Goal: Communication & Community: Answer question/provide support

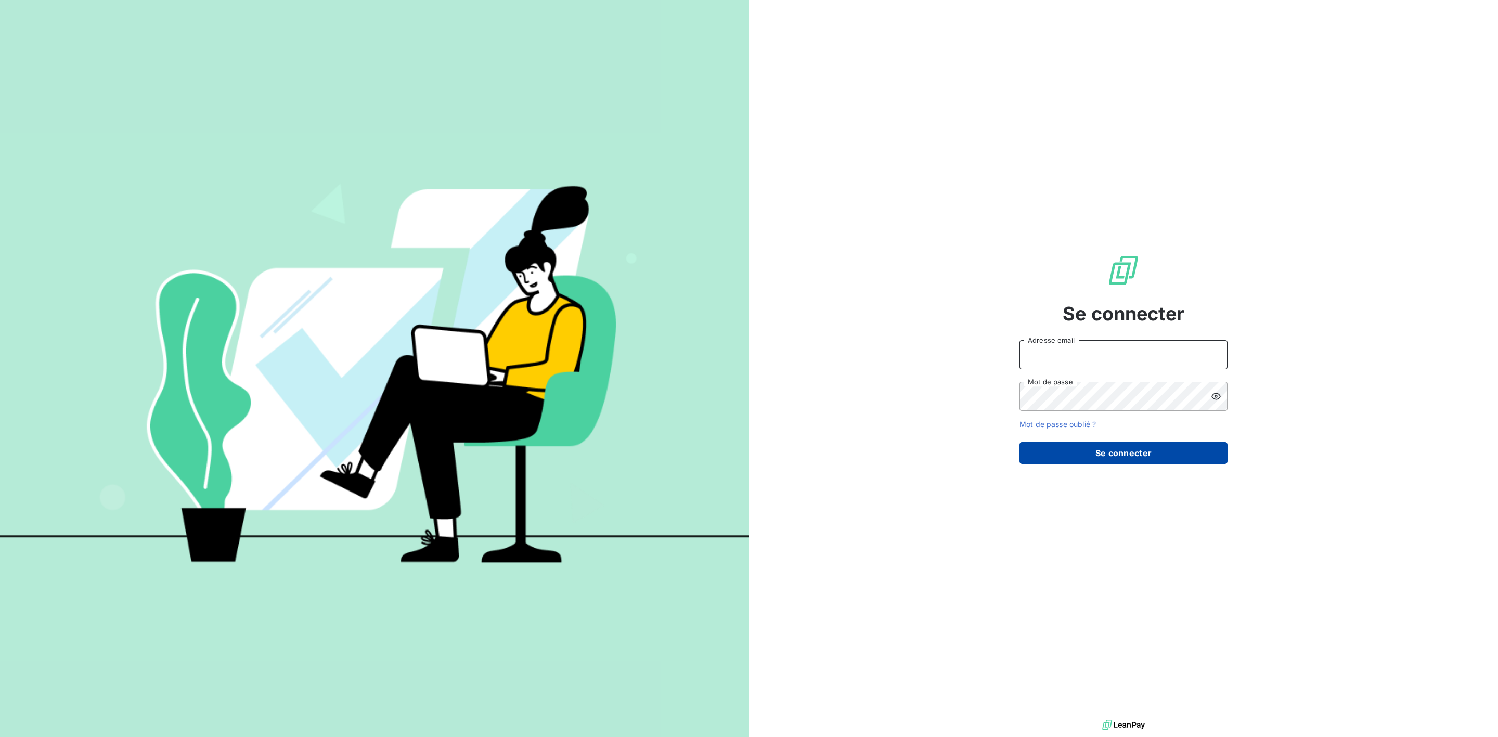
type input "[PERSON_NAME][EMAIL_ADDRESS][DOMAIN_NAME]"
click at [1128, 455] on button "Se connecter" at bounding box center [1123, 453] width 208 height 22
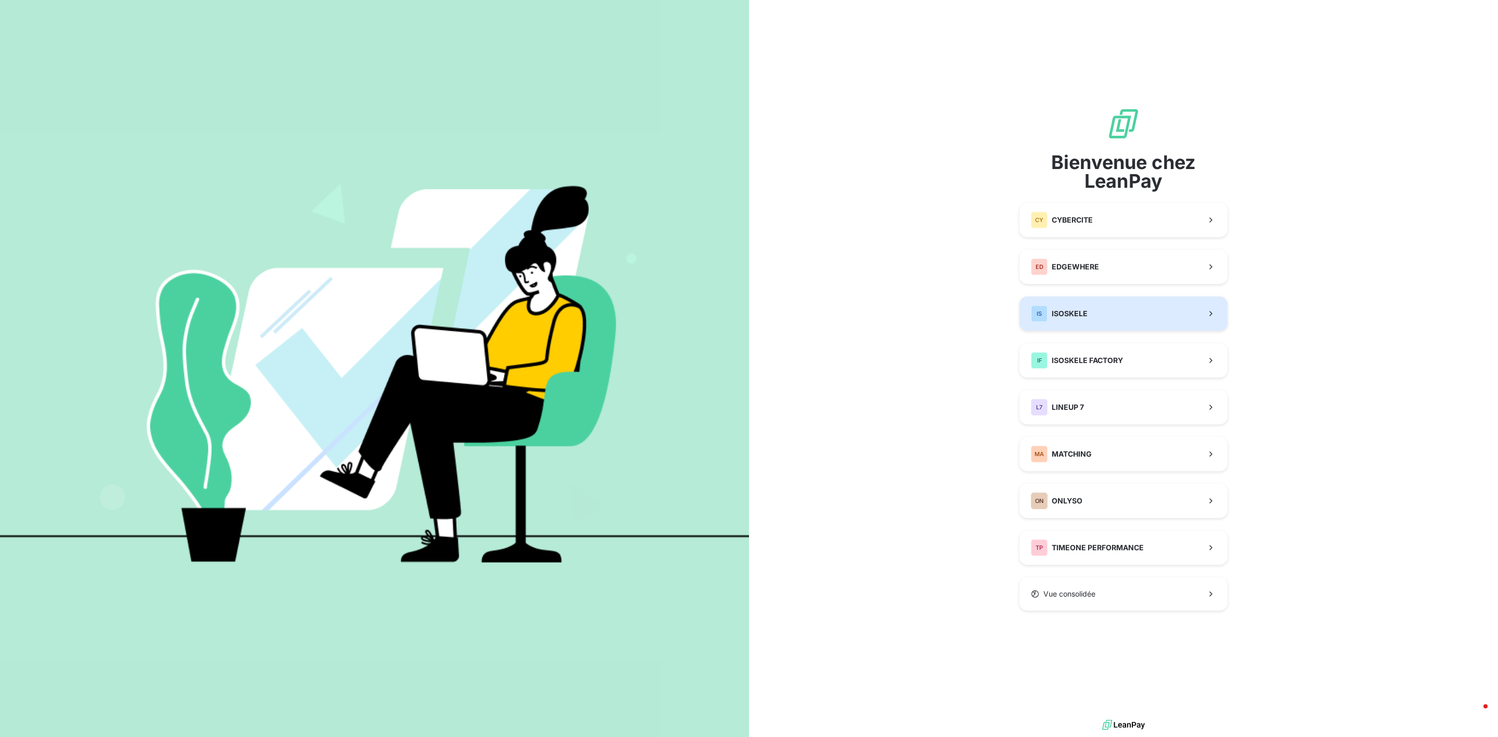
click at [1102, 304] on button "IS ISOSKELE" at bounding box center [1123, 313] width 208 height 34
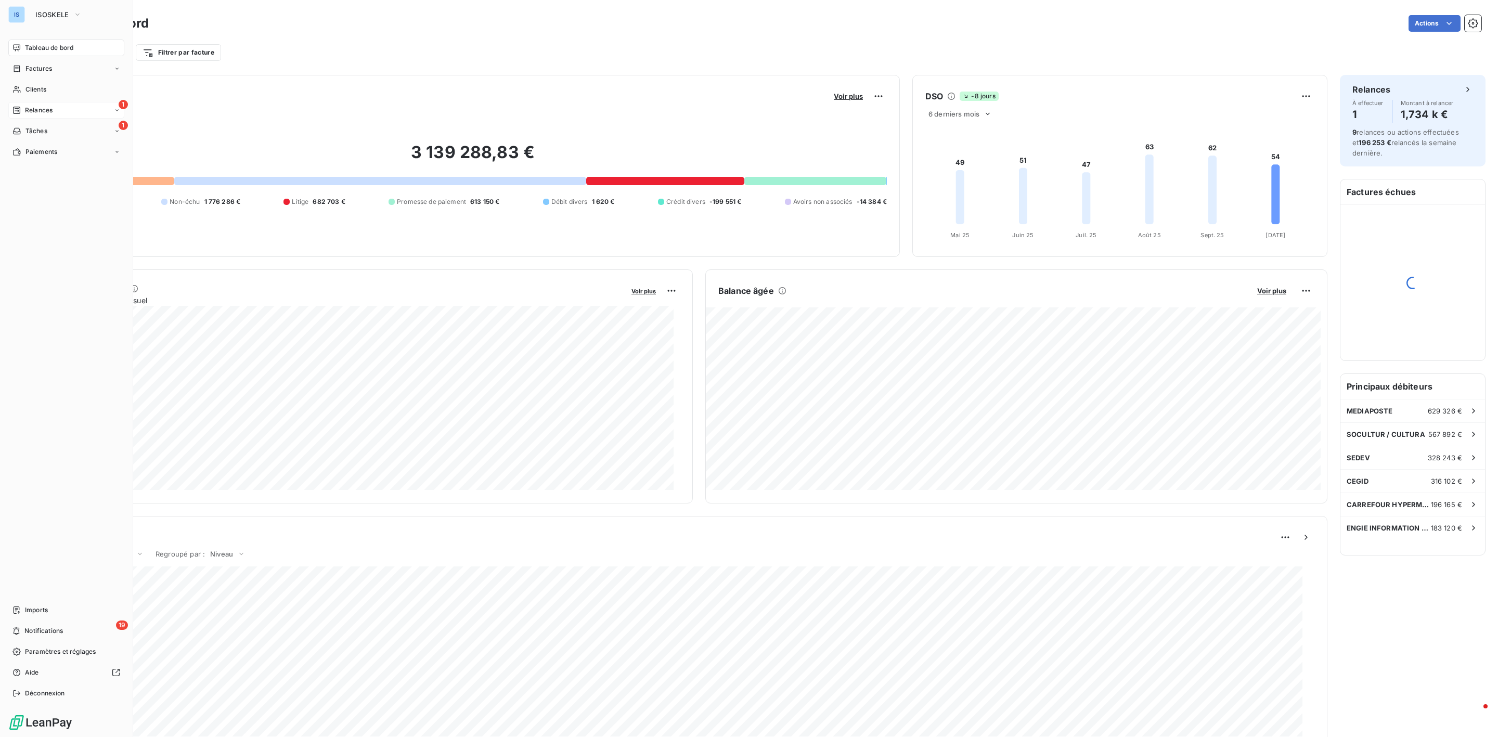
click at [41, 108] on span "Relances" at bounding box center [39, 110] width 28 height 9
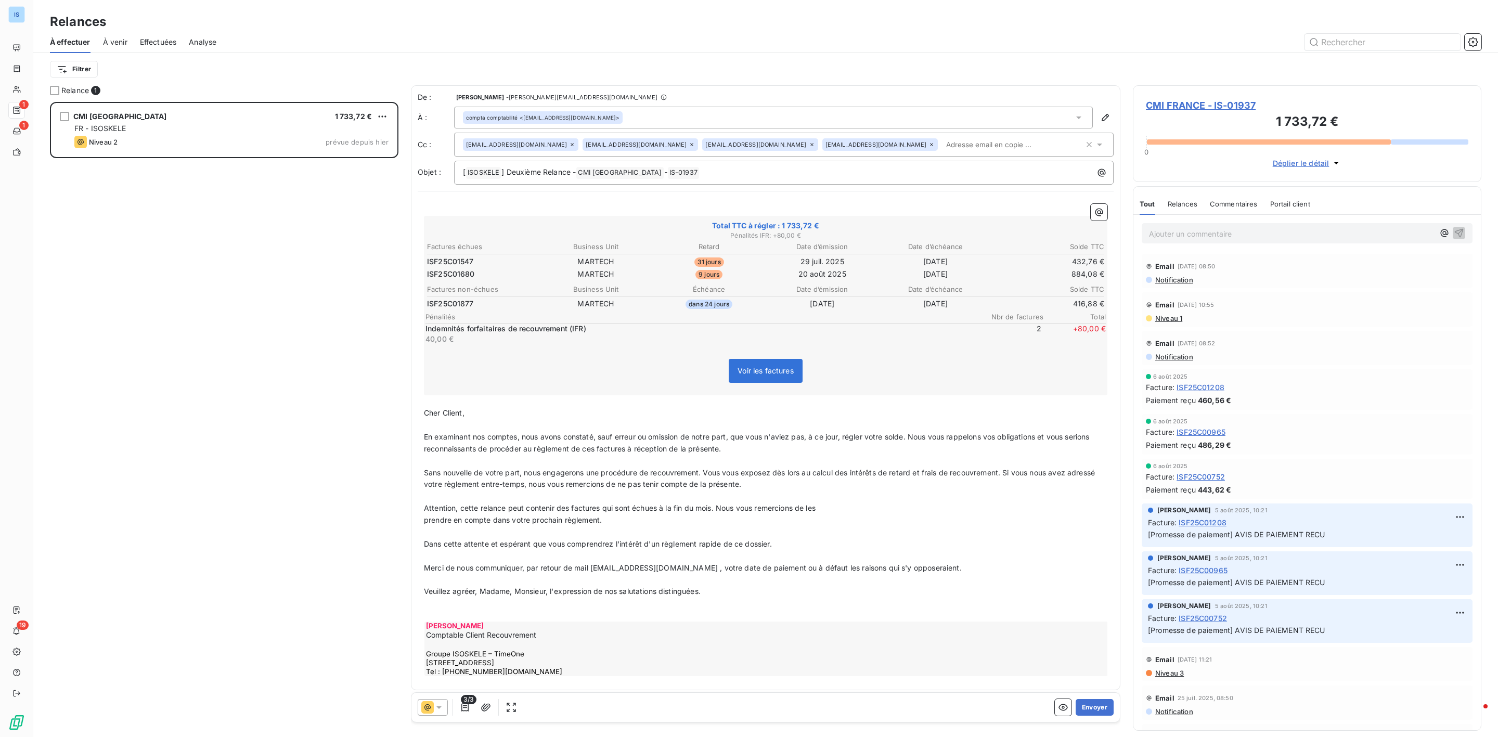
scroll to position [2, 0]
drag, startPoint x: 1091, startPoint y: 708, endPoint x: 284, endPoint y: 292, distance: 907.2
click at [284, 292] on div "Relance 1 CMI [GEOGRAPHIC_DATA] 1 733,72 € FR - ISOSKELE Niveau 2 prévue depuis…" at bounding box center [765, 411] width 1465 height 652
click at [895, 133] on div "[EMAIL_ADDRESS][DOMAIN_NAME] [EMAIL_ADDRESS][DOMAIN_NAME] [EMAIL_ADDRESS][DOMAI…" at bounding box center [783, 143] width 659 height 24
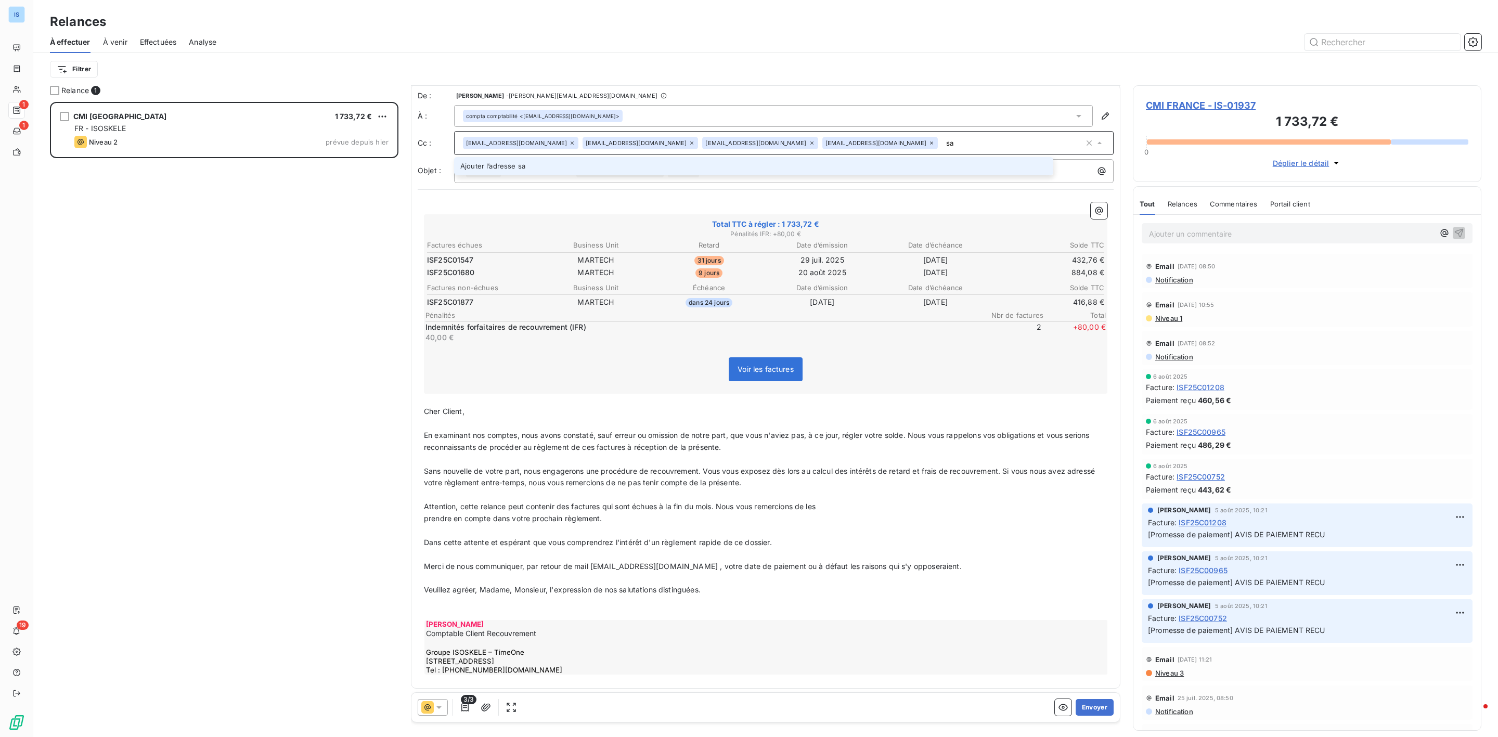
type input "s"
click at [256, 308] on div "CMI FRANCE 1 733,72 € FR - ISOSKELE Niveau 2 prévue depuis [DATE]" at bounding box center [224, 420] width 348 height 636
click at [942, 145] on input "text" at bounding box center [1002, 143] width 120 height 16
click at [942, 144] on input "text" at bounding box center [1002, 143] width 120 height 16
click at [942, 148] on input "text" at bounding box center [1002, 143] width 120 height 16
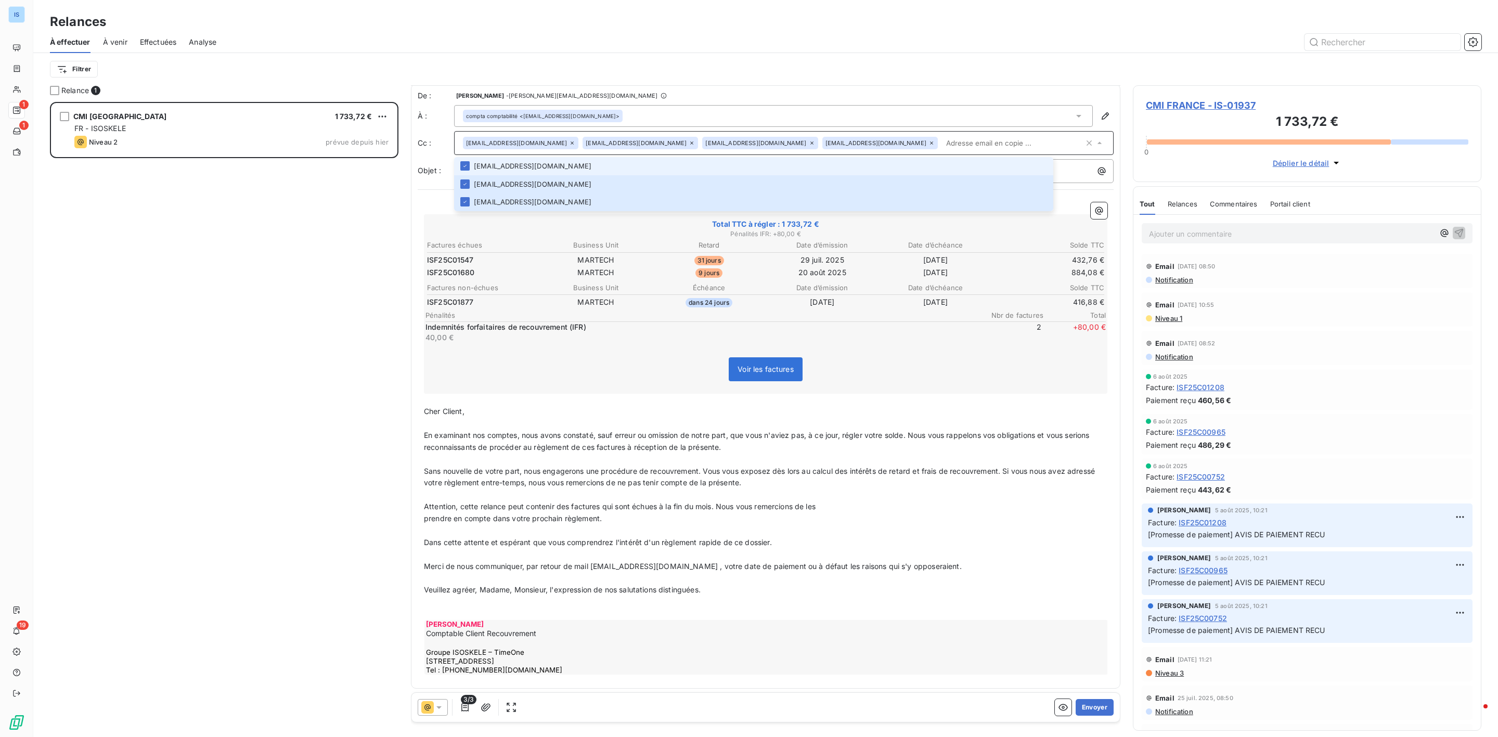
paste input "[EMAIL_ADDRESS][DOMAIN_NAME]"
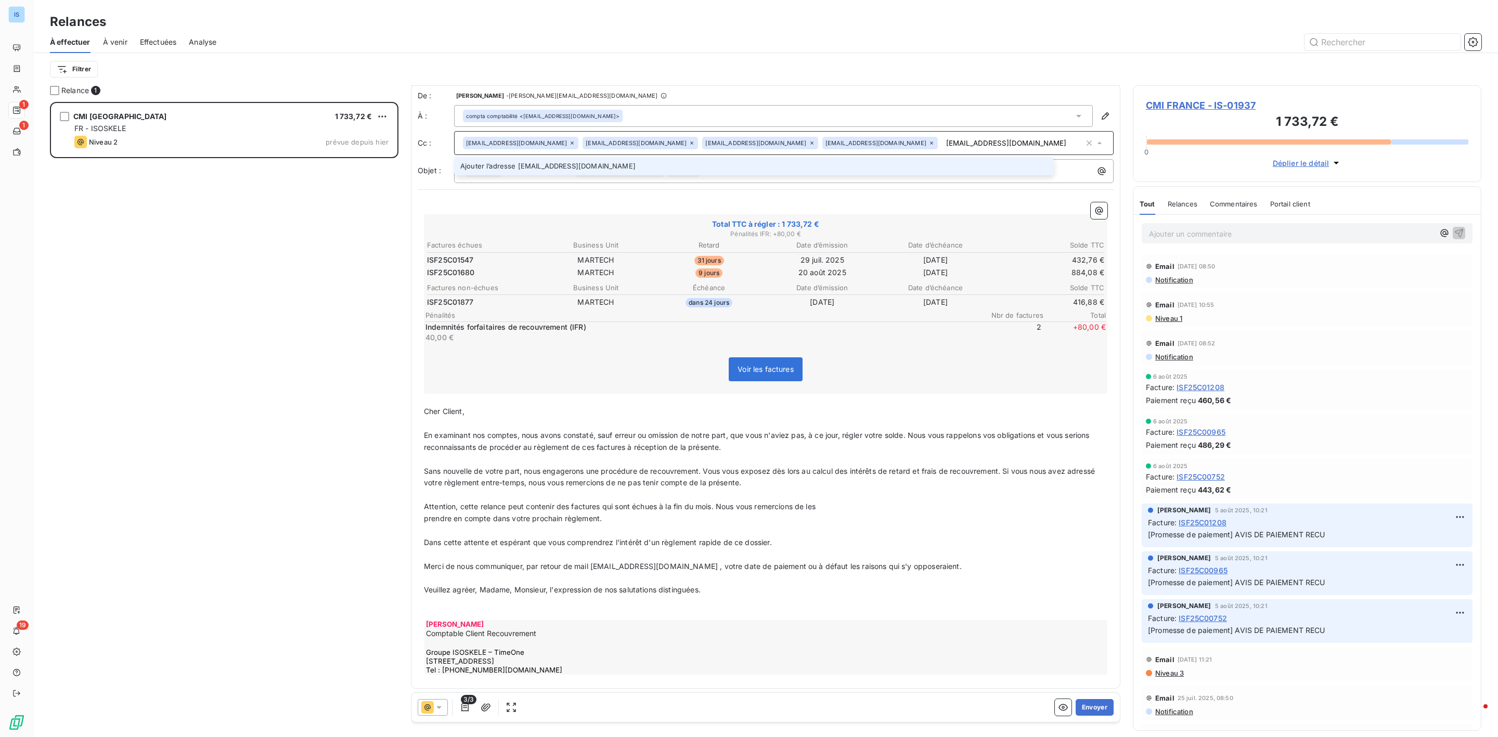
type input "[EMAIL_ADDRESS][DOMAIN_NAME]"
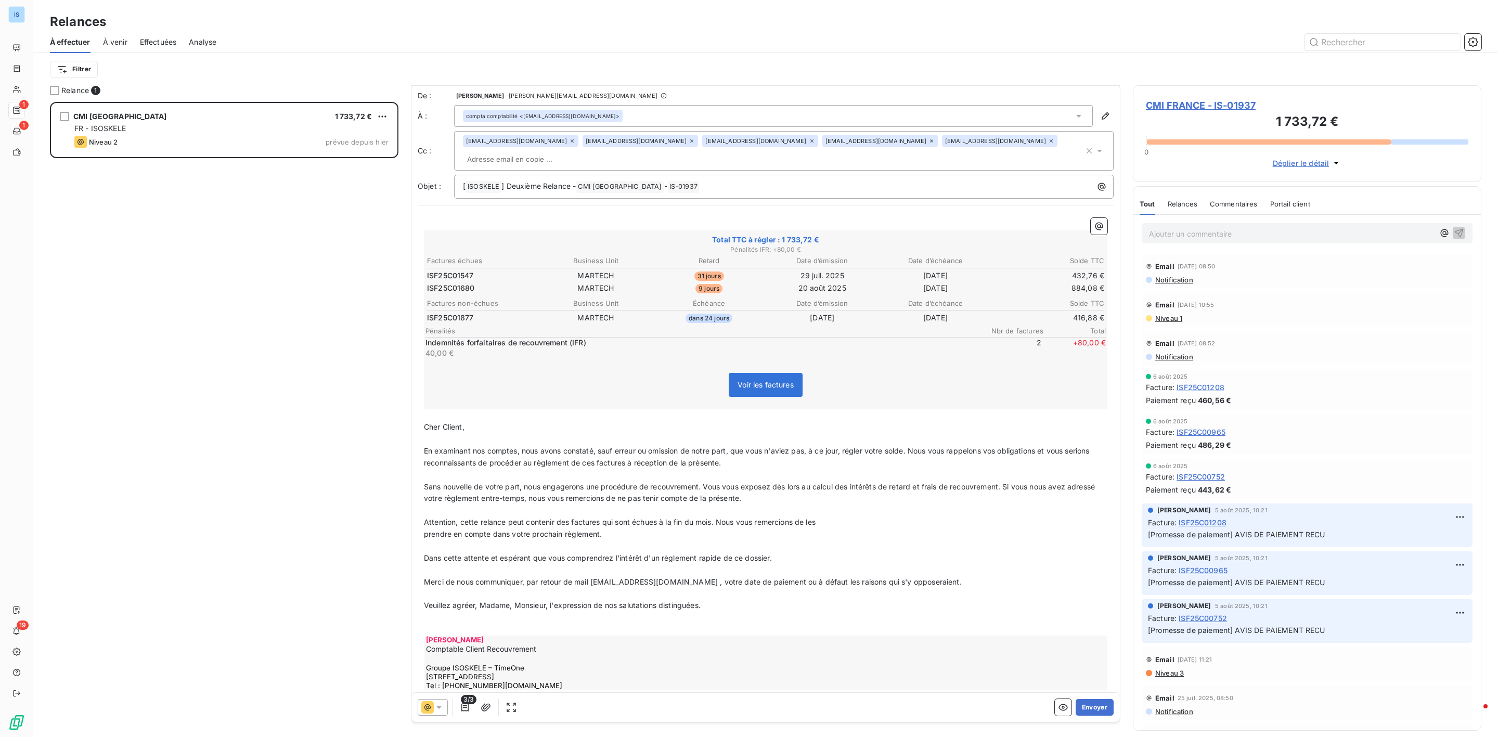
click at [583, 151] on input "text" at bounding box center [523, 159] width 120 height 16
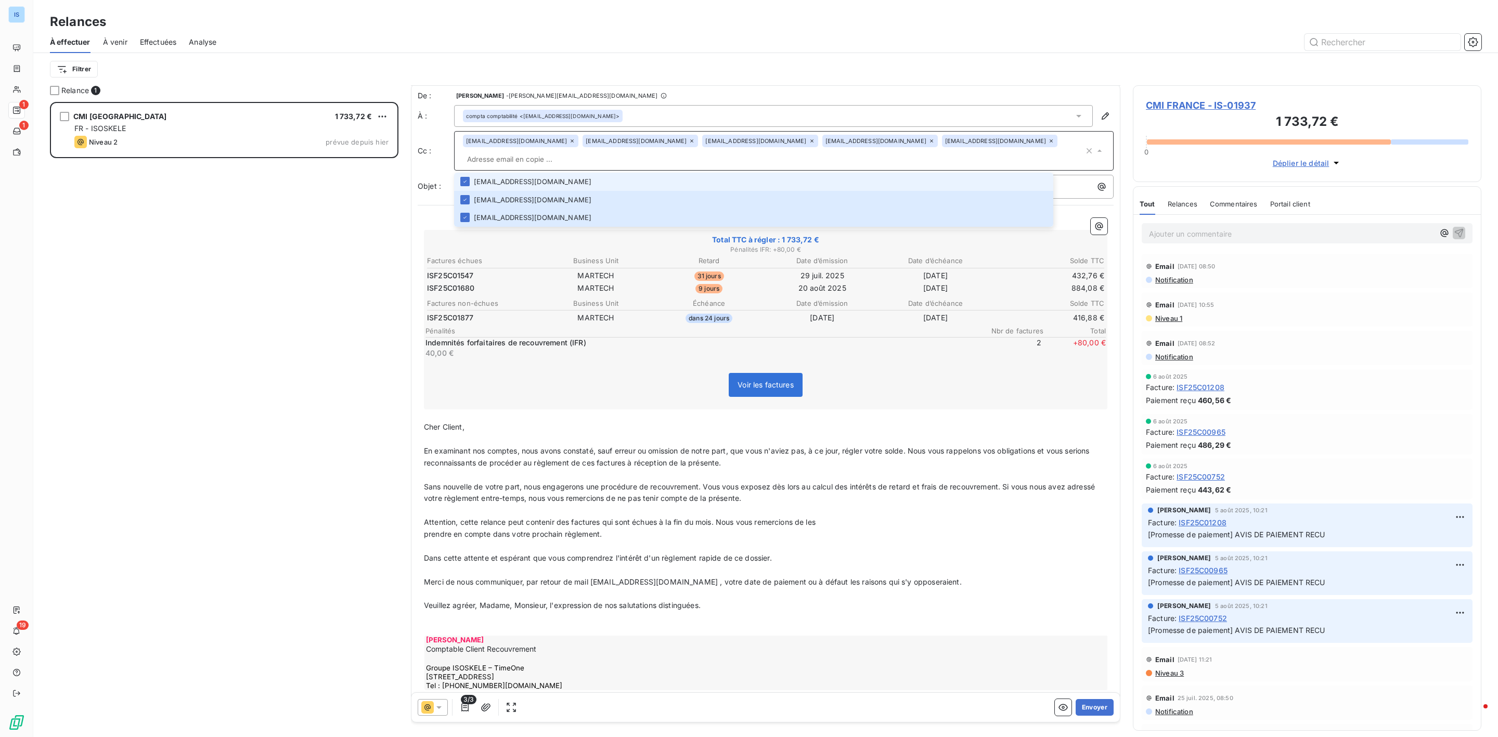
paste input "[EMAIL_ADDRESS][DOMAIN_NAME]"
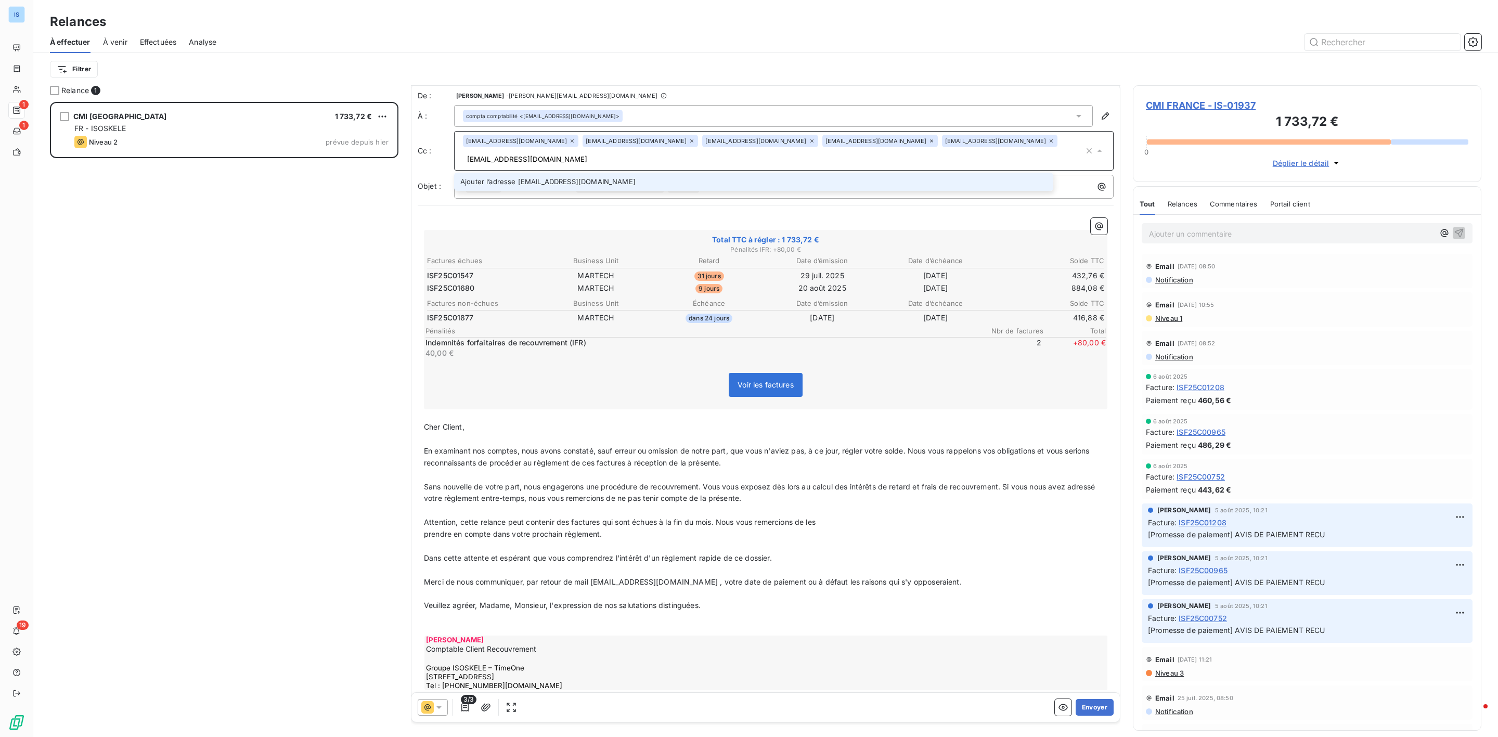
type input "[EMAIL_ADDRESS][DOMAIN_NAME]"
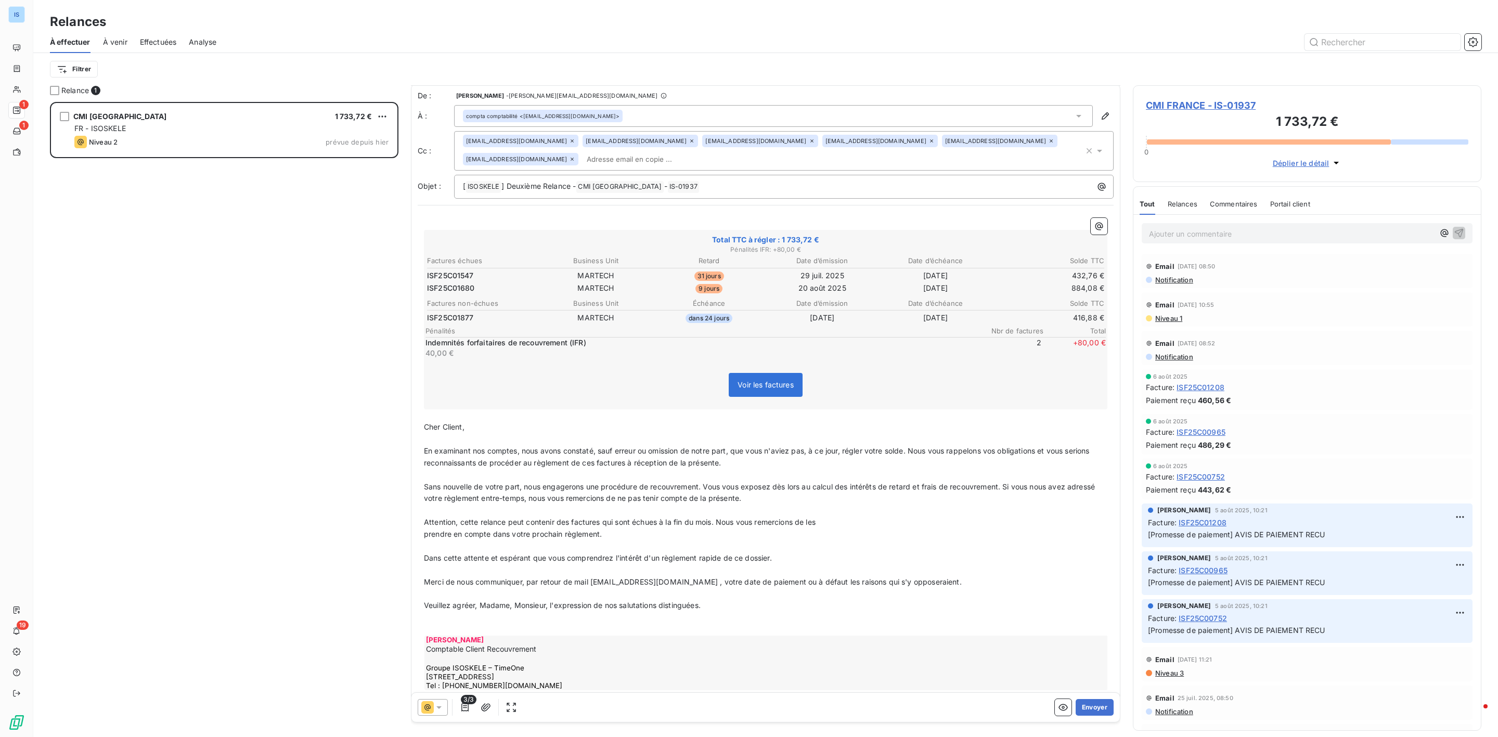
click at [1005, 136] on div "[EMAIL_ADDRESS][DOMAIN_NAME] [EMAIL_ADDRESS][DOMAIN_NAME] [EMAIL_ADDRESS][DOMAI…" at bounding box center [773, 151] width 621 height 32
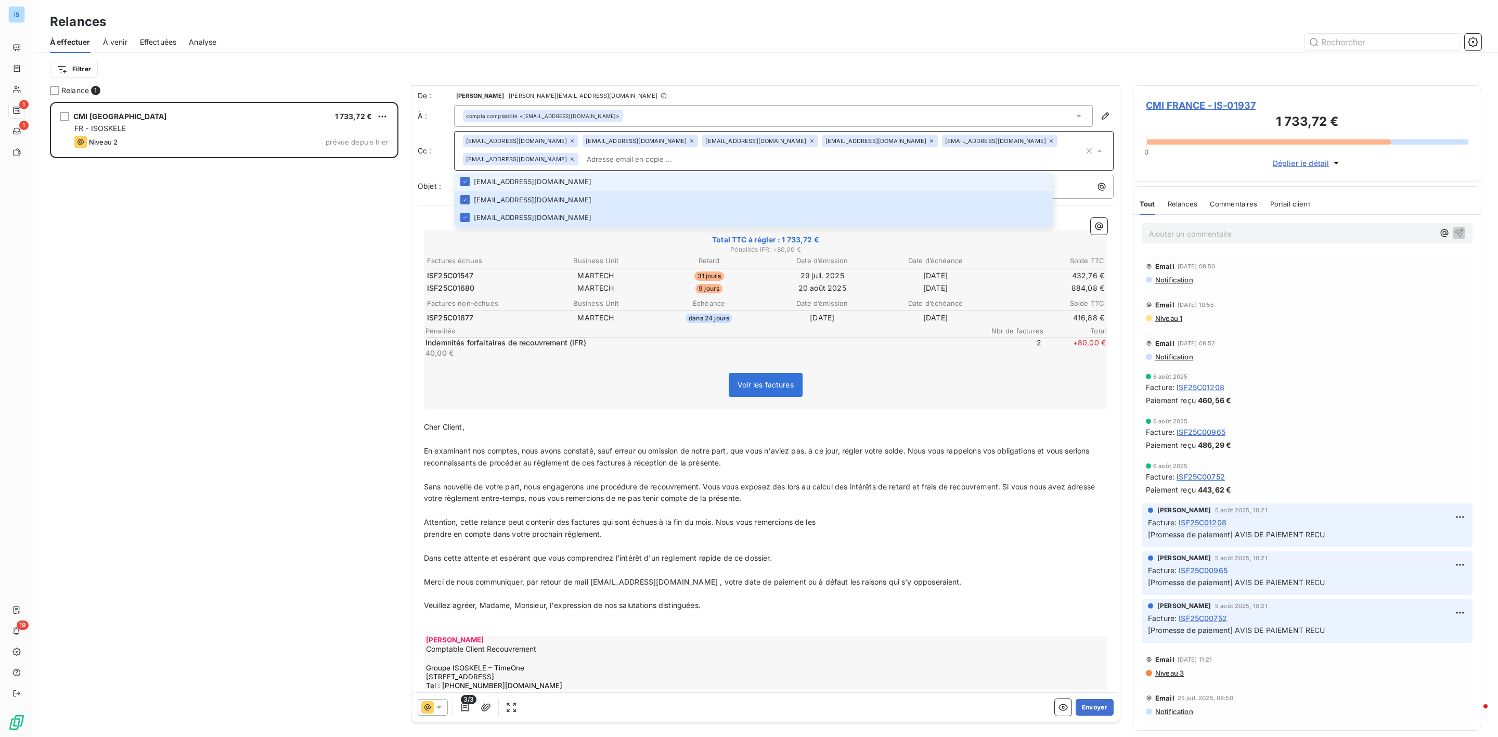
paste input "[EMAIL_ADDRESS][DOMAIN_NAME]"
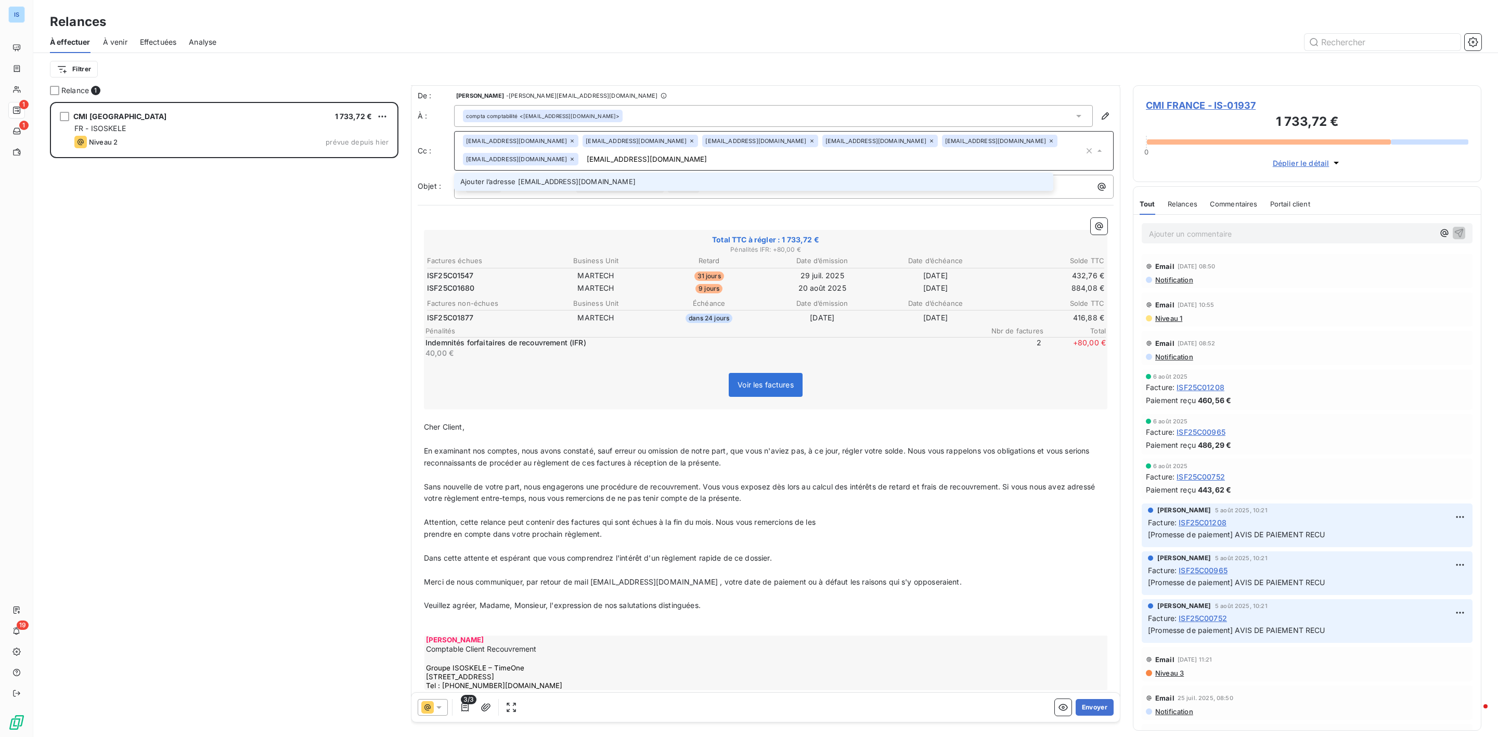
type input "[EMAIL_ADDRESS][DOMAIN_NAME]"
click at [255, 244] on div "CMI FRANCE 1 733,72 € FR - ISOSKELE Niveau 2 prévue depuis [DATE]" at bounding box center [224, 420] width 348 height 636
click at [503, 171] on div "[EMAIL_ADDRESS][DOMAIN_NAME] [EMAIL_ADDRESS][DOMAIN_NAME] [EMAIL_ADDRESS][DOMAI…" at bounding box center [783, 151] width 659 height 40
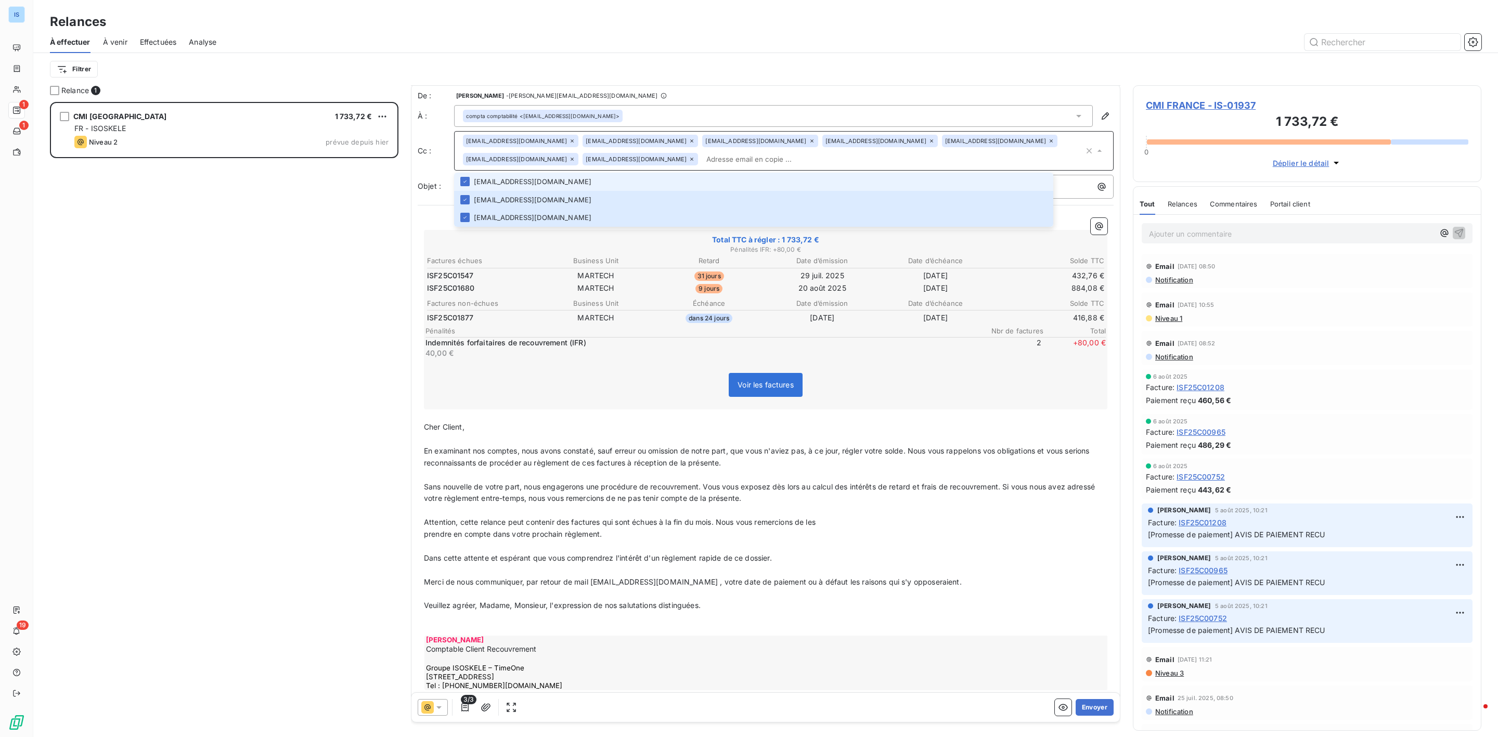
paste input ""Martech_DataQuality_Comm" <[EMAIL_ADDRESS][DOMAIN_NAME]>"
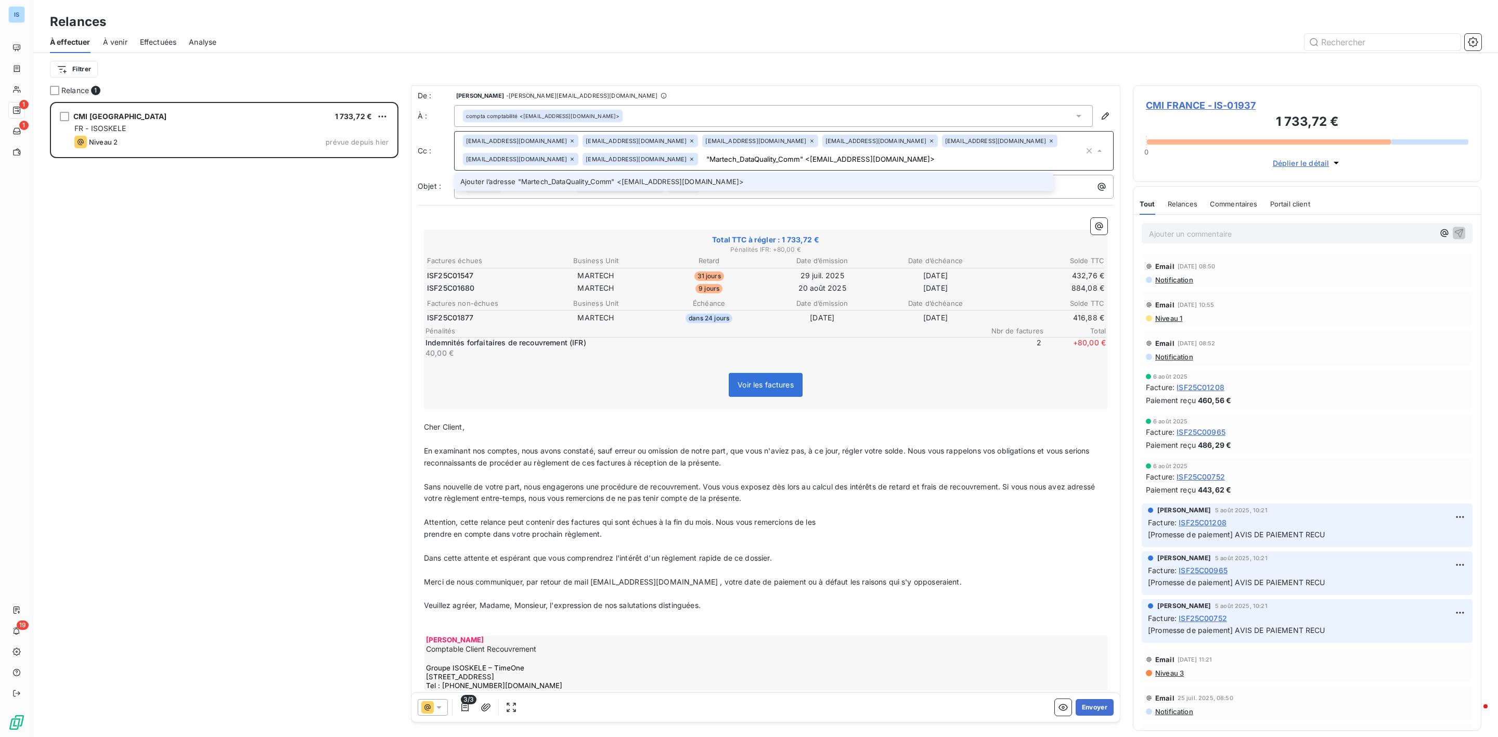
drag, startPoint x: 571, startPoint y: 159, endPoint x: 428, endPoint y: 158, distance: 143.0
click at [428, 158] on div "Cc : [EMAIL_ADDRESS][DOMAIN_NAME] [EMAIL_ADDRESS][DOMAIN_NAME] [EMAIL_ADDRESS][…" at bounding box center [766, 151] width 696 height 40
click at [702, 158] on input "[EMAIL_ADDRESS][DOMAIN_NAME]>" at bounding box center [893, 159] width 382 height 16
type input "[EMAIL_ADDRESS][DOMAIN_NAME]"
click at [242, 256] on div "CMI FRANCE 1 733,72 € FR - ISOSKELE Niveau 2 prévue depuis [DATE]" at bounding box center [224, 420] width 348 height 636
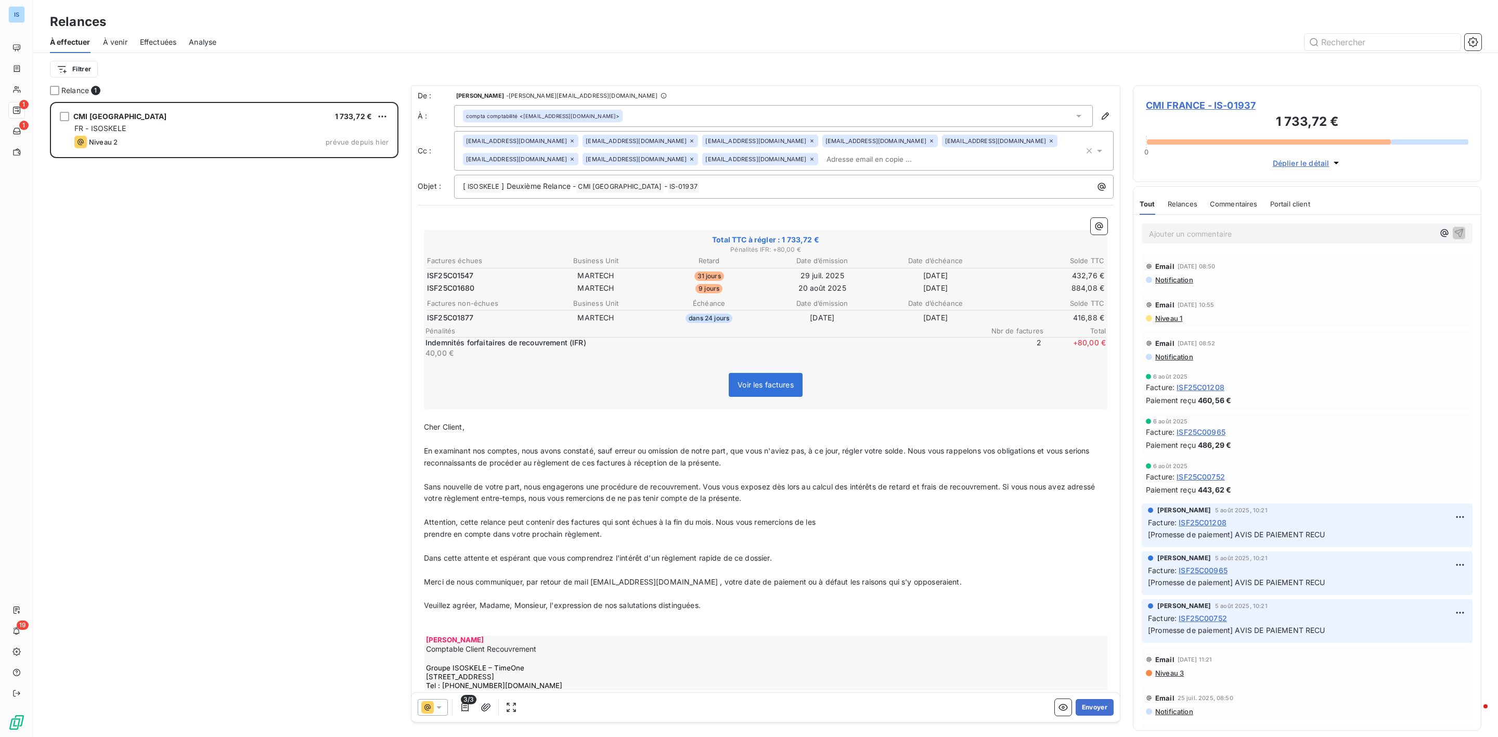
scroll to position [0, 0]
click at [1081, 708] on button "Envoyer" at bounding box center [1095, 707] width 38 height 17
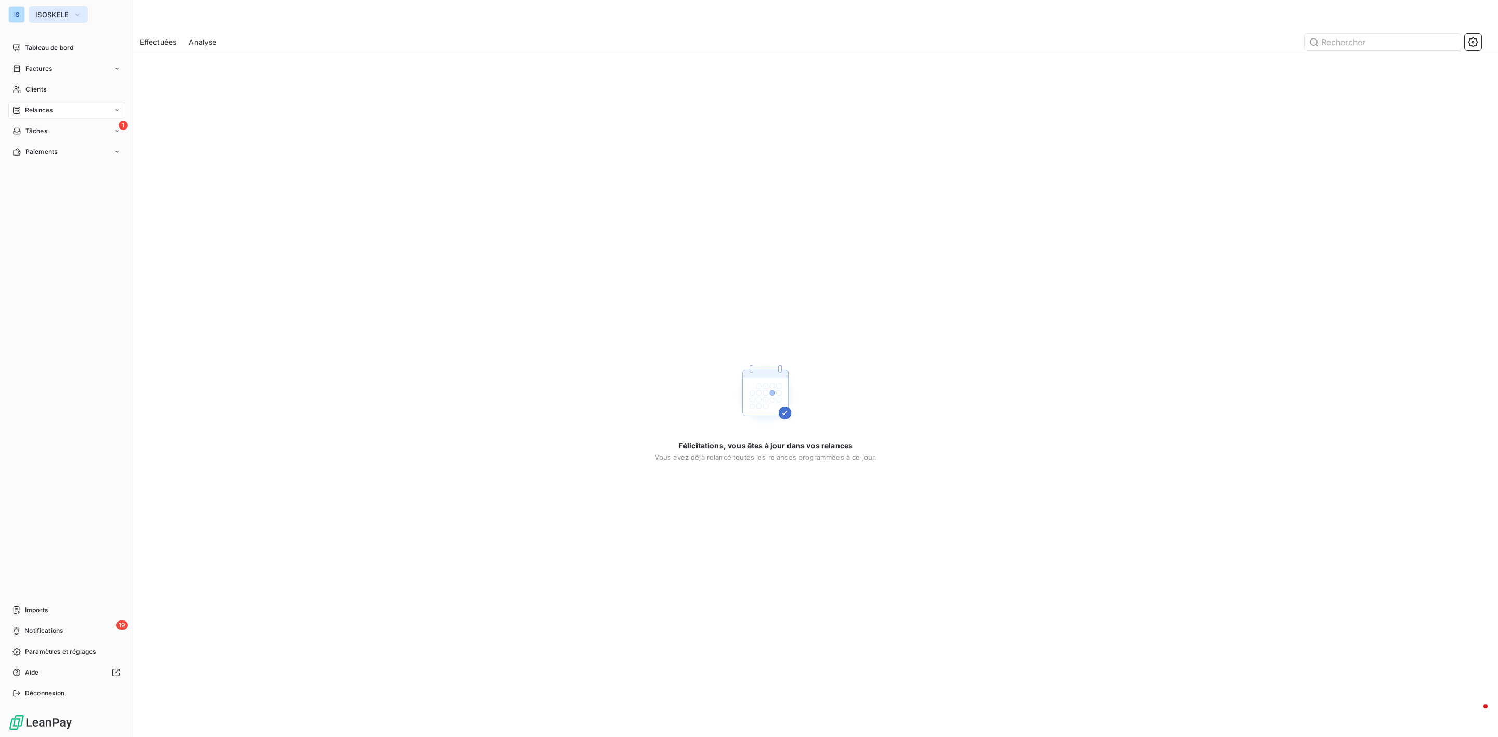
click at [63, 6] on button "ISOSKELE" at bounding box center [58, 14] width 59 height 17
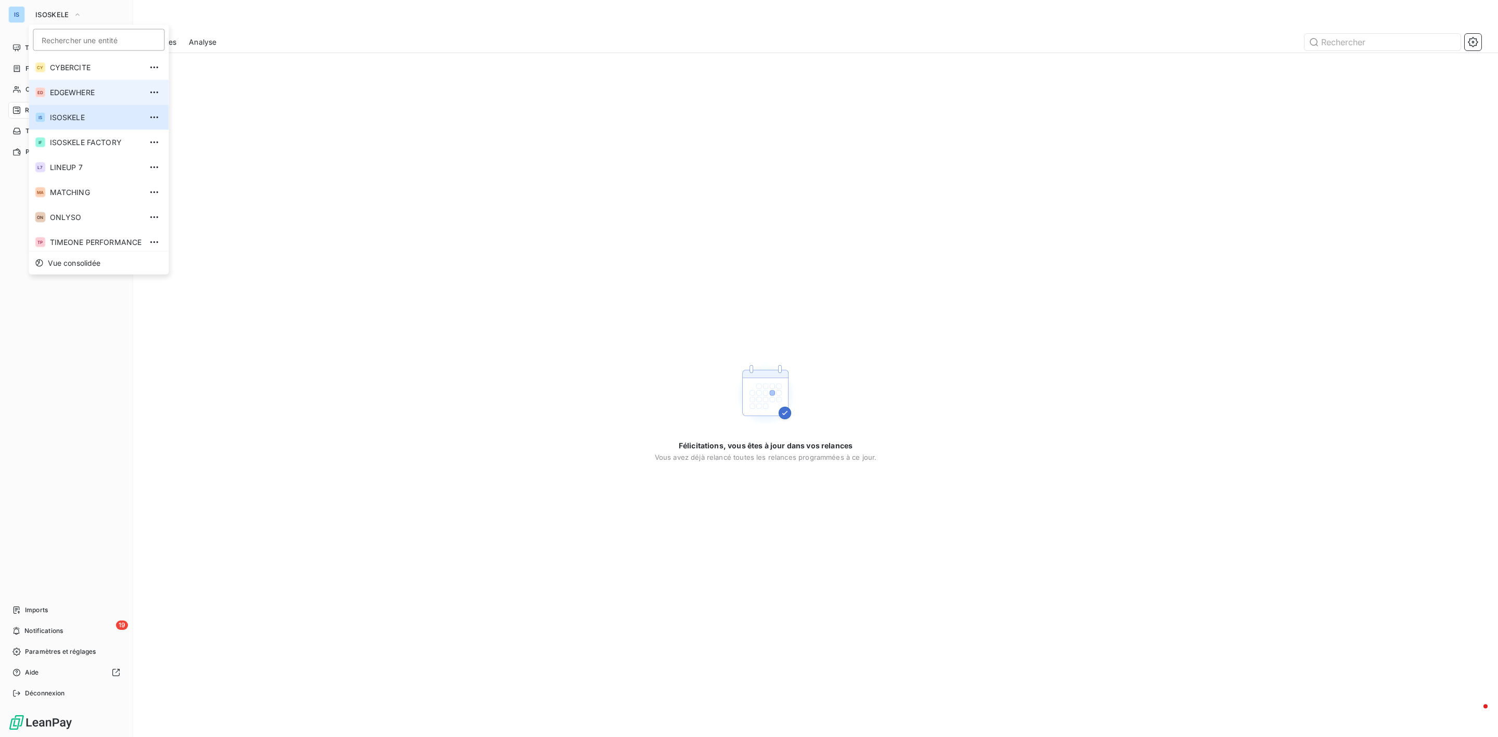
click at [84, 88] on span "EDGEWHERE" at bounding box center [96, 92] width 92 height 10
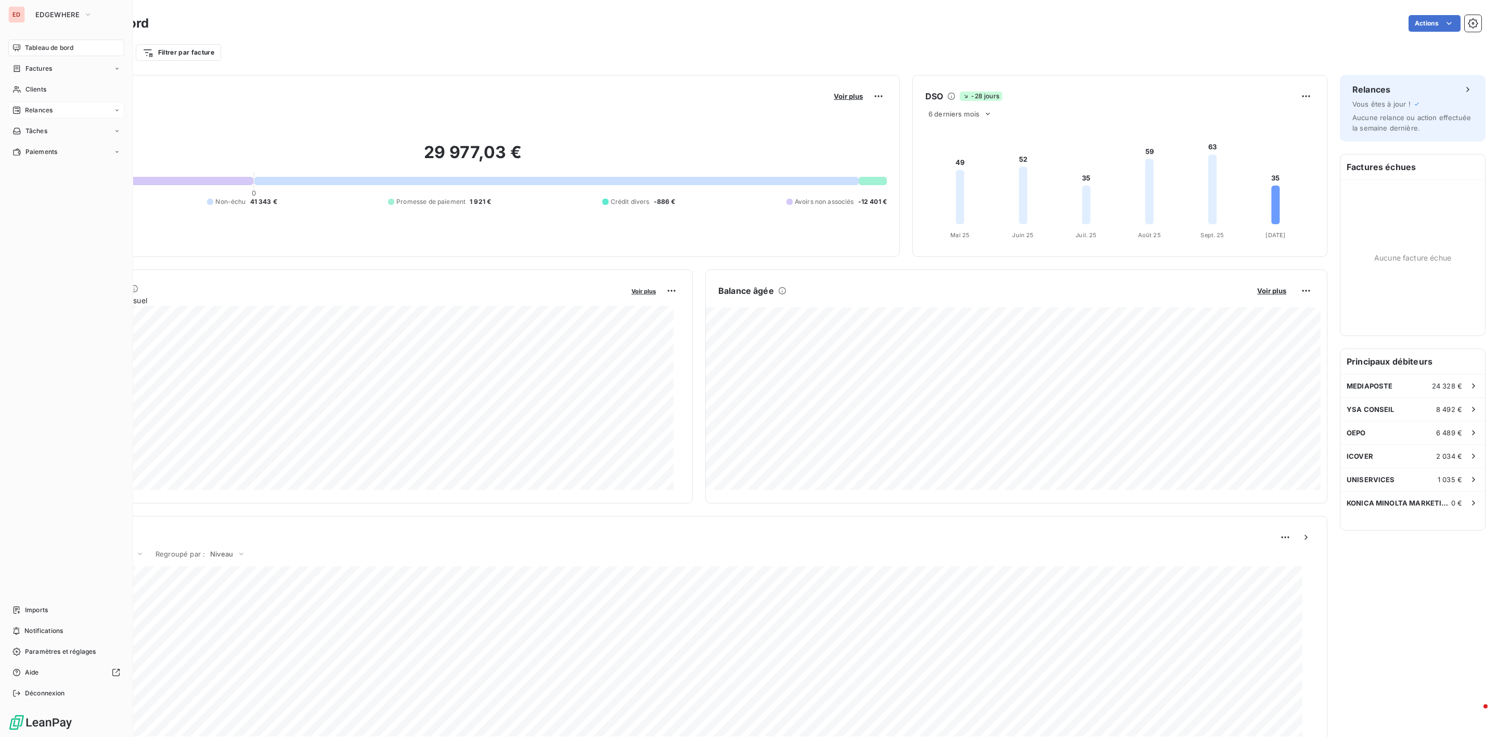
click at [42, 111] on span "Relances" at bounding box center [39, 110] width 28 height 9
